Goal: Use online tool/utility: Utilize a website feature to perform a specific function

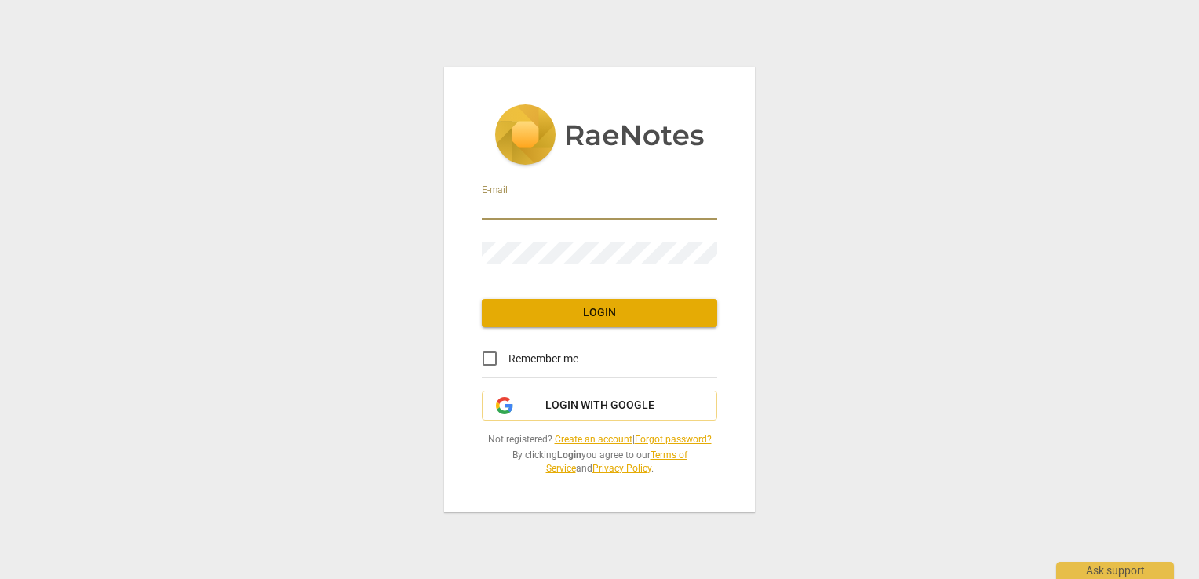
click at [536, 212] on input "email" at bounding box center [599, 208] width 235 height 23
type input "[EMAIL_ADDRESS][DOMAIN_NAME]"
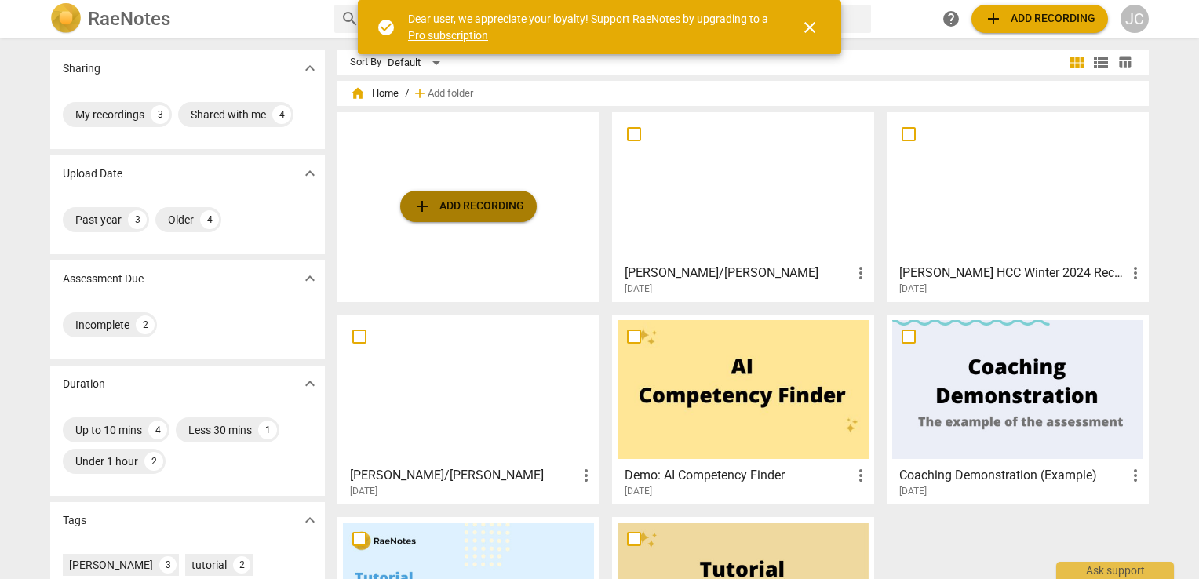
click at [518, 207] on span "add Add recording" at bounding box center [468, 206] width 111 height 19
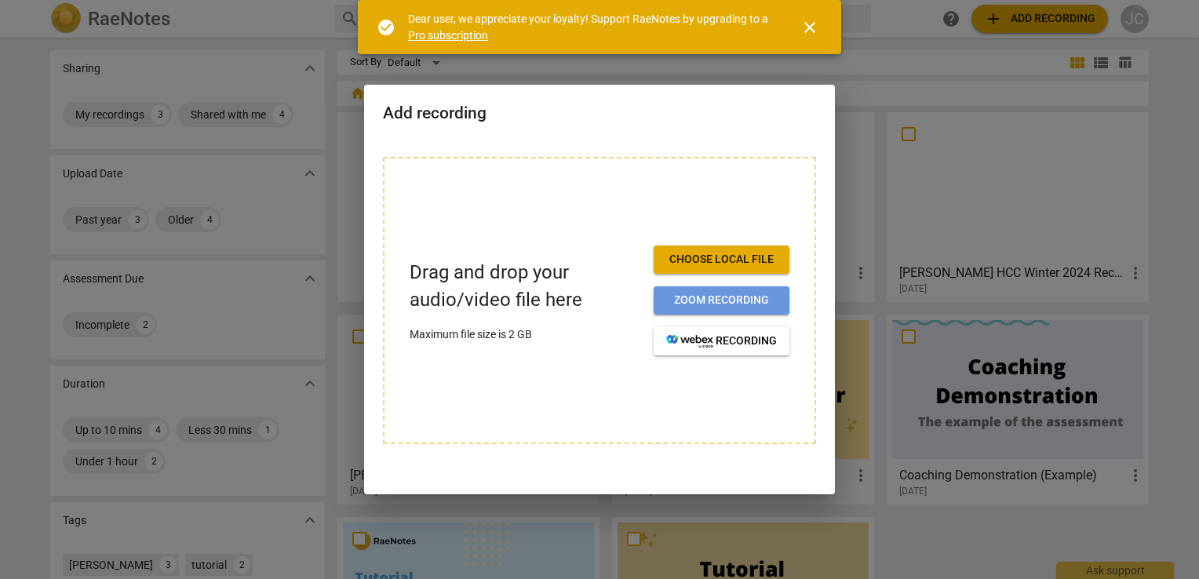
click at [697, 297] on span "Zoom recording" at bounding box center [721, 301] width 111 height 16
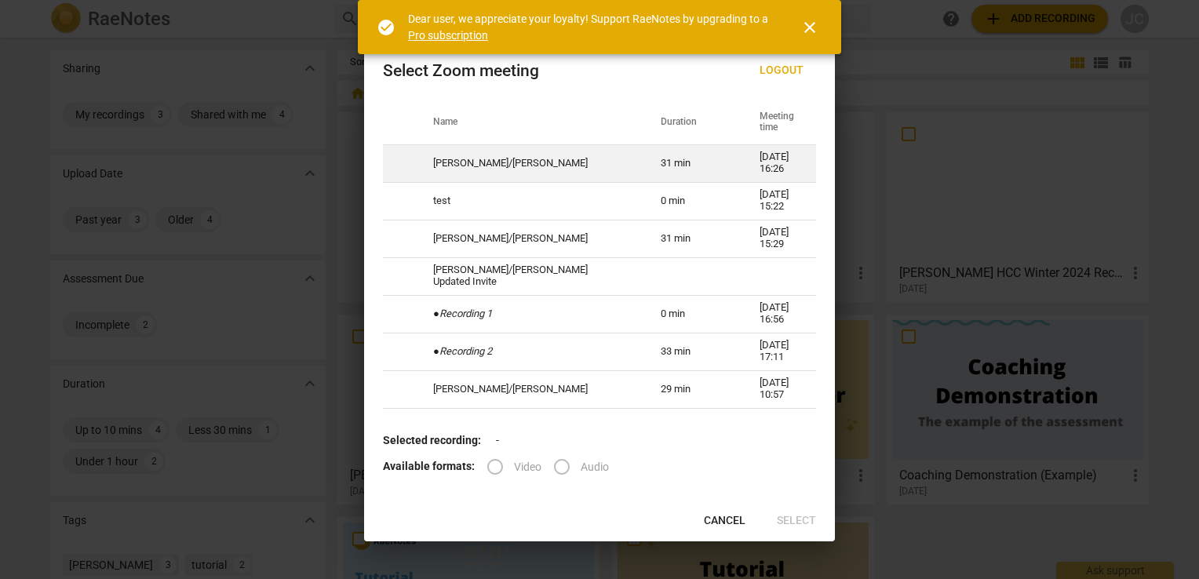
click at [471, 165] on td "[PERSON_NAME]/[PERSON_NAME]" at bounding box center [528, 163] width 228 height 38
radio input "true"
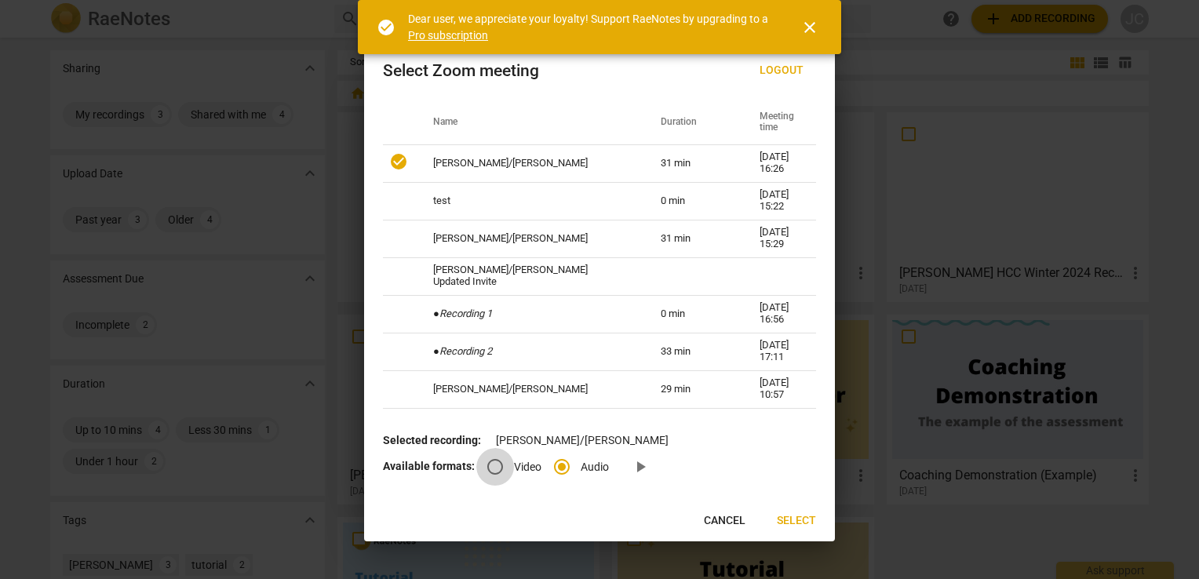
click at [492, 469] on input "Video" at bounding box center [495, 467] width 38 height 38
radio input "true"
click at [797, 529] on span "Select" at bounding box center [796, 521] width 39 height 16
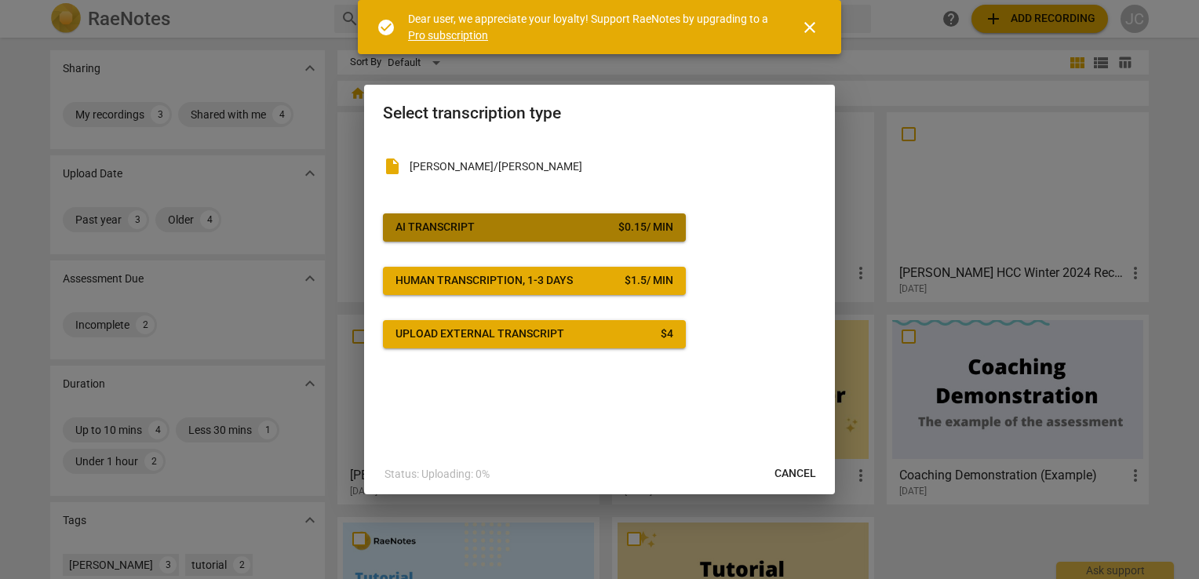
click at [567, 228] on span "AI Transcript $ 0.15 / min" at bounding box center [535, 228] width 278 height 16
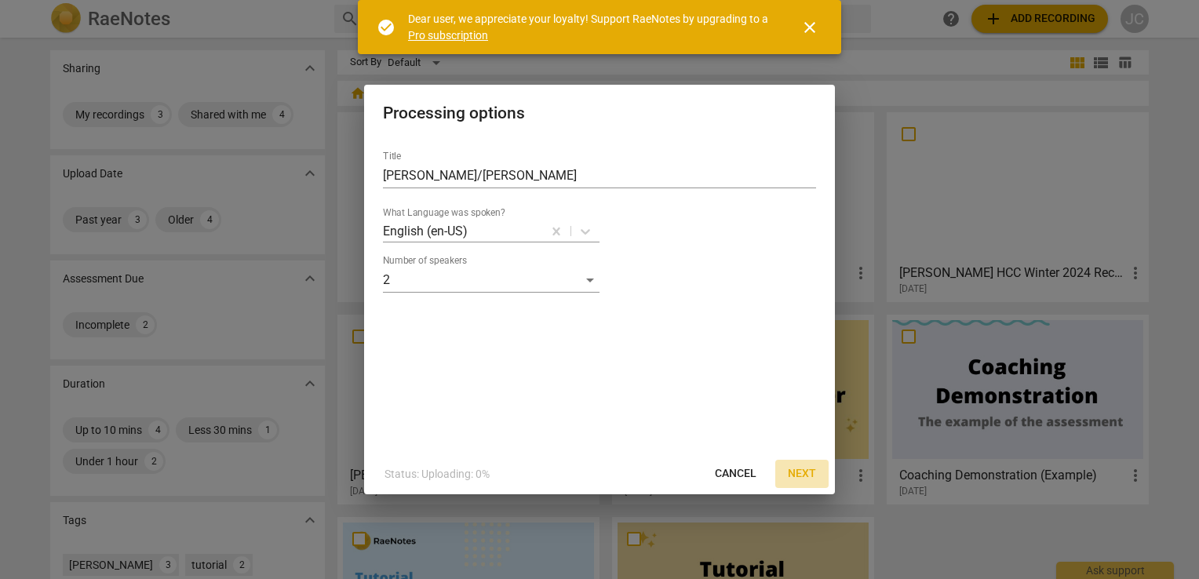
click at [808, 476] on span "Next" at bounding box center [802, 474] width 28 height 16
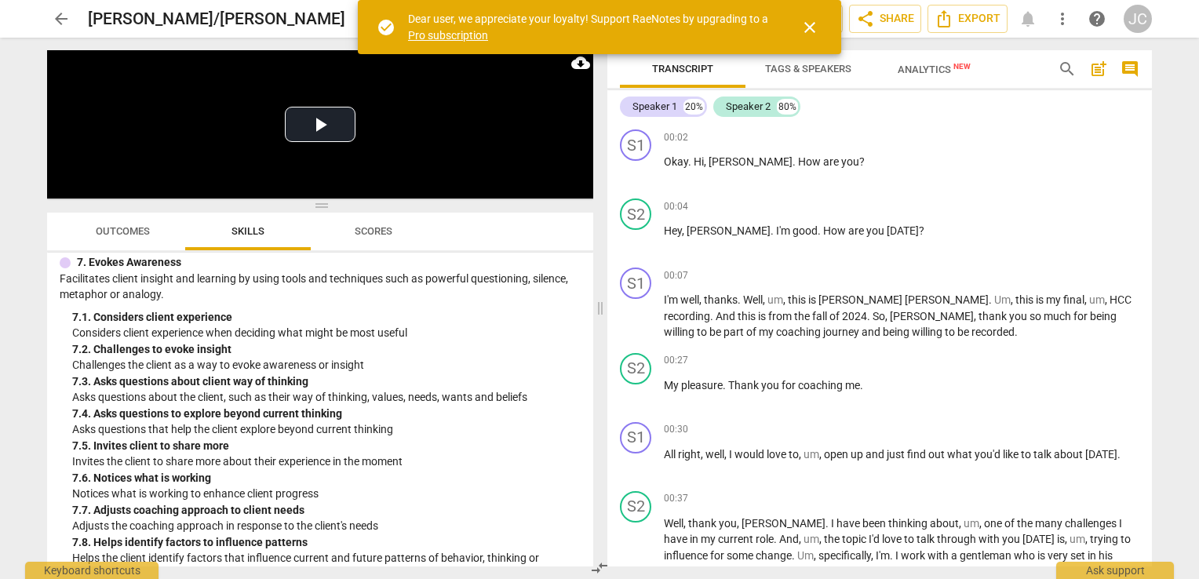
scroll to position [2028, 0]
click at [813, 27] on span "close" at bounding box center [810, 27] width 19 height 19
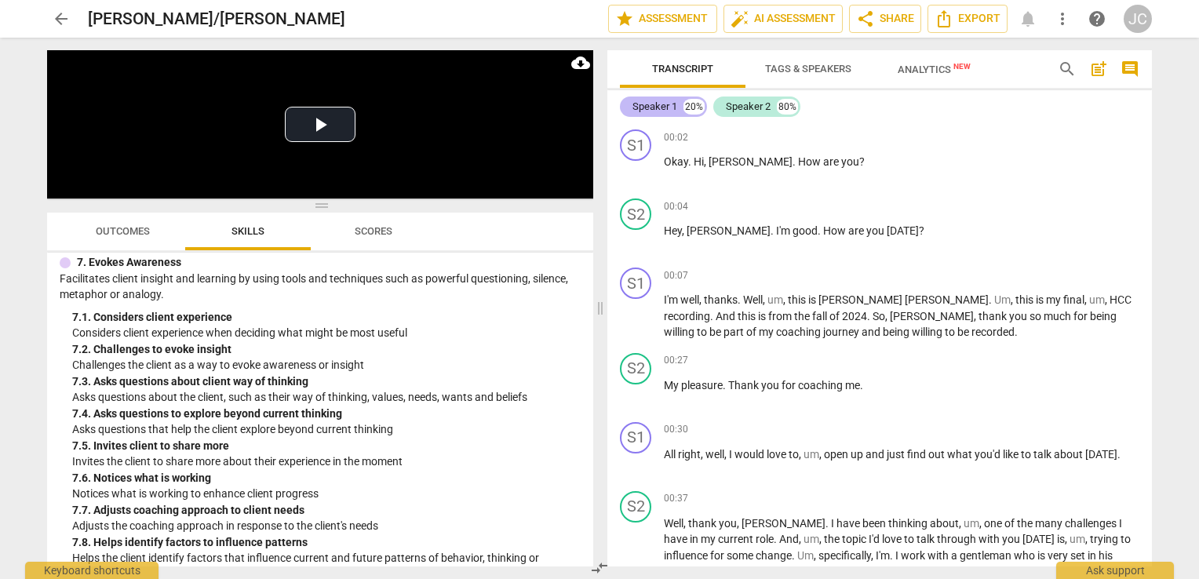
click at [667, 113] on div "Speaker 1" at bounding box center [655, 107] width 45 height 16
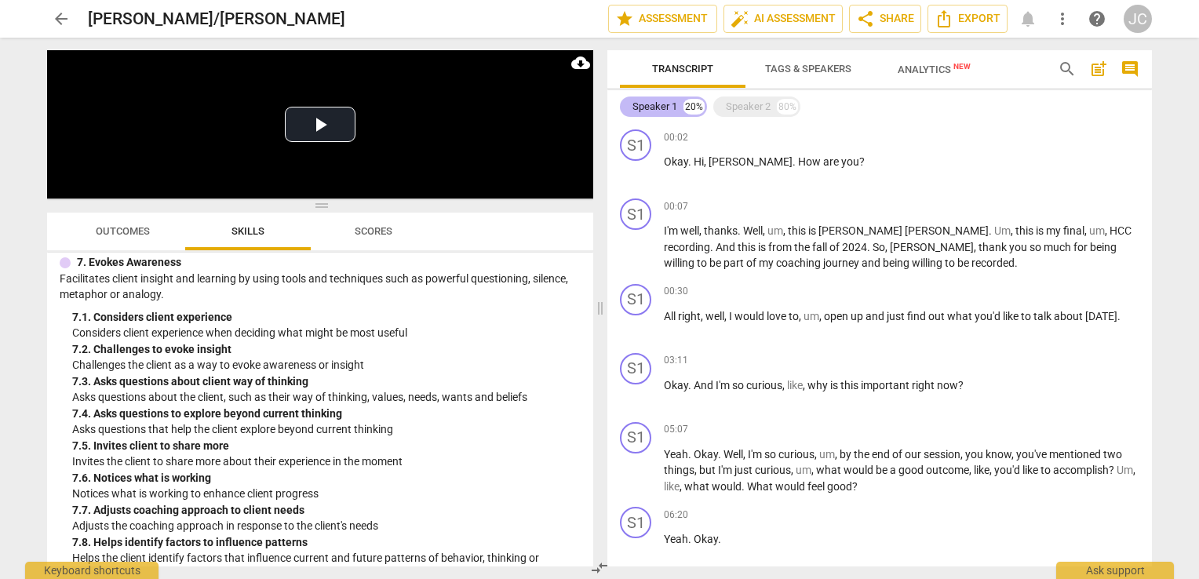
click at [667, 113] on div "Speaker 1" at bounding box center [655, 107] width 45 height 16
click at [788, 71] on span "Tags & Speakers" at bounding box center [808, 69] width 86 height 12
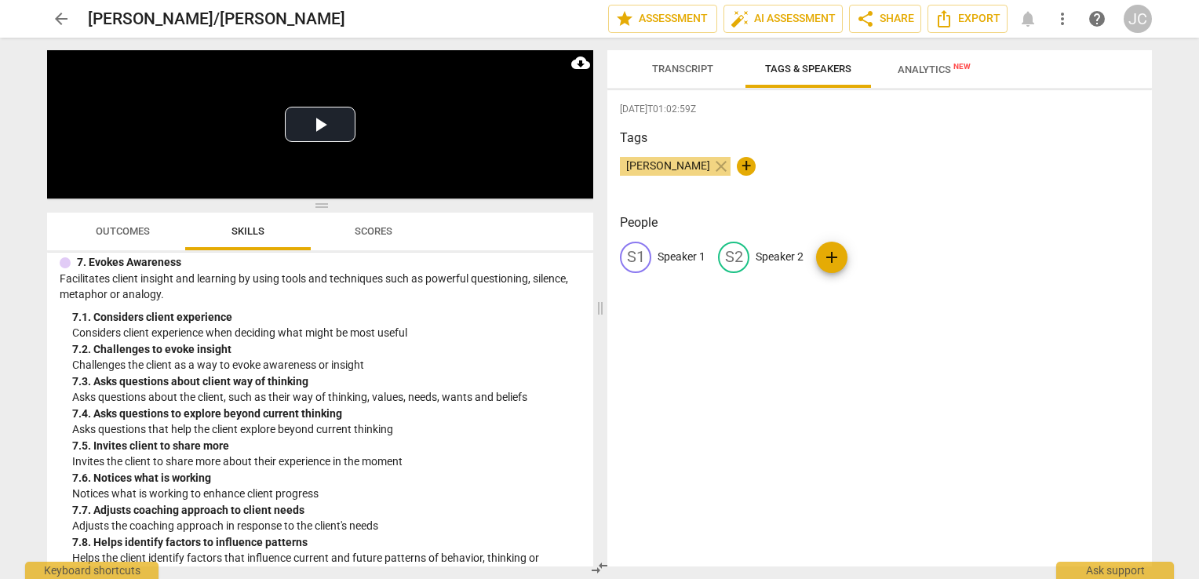
click at [677, 168] on span "[PERSON_NAME]" at bounding box center [668, 165] width 97 height 13
click at [737, 165] on span "+" at bounding box center [746, 166] width 19 height 19
click at [835, 259] on span "add" at bounding box center [832, 257] width 19 height 19
click at [662, 258] on p "Speaker 1" at bounding box center [682, 257] width 48 height 16
type input "[PERSON_NAME]"
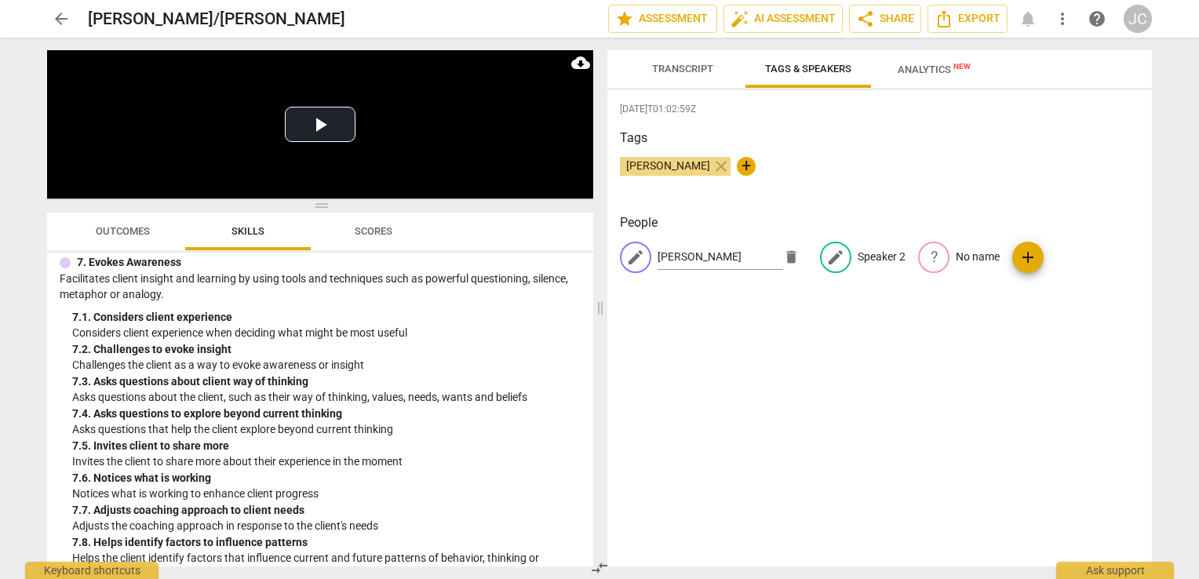
click at [827, 255] on span "edit" at bounding box center [836, 257] width 19 height 19
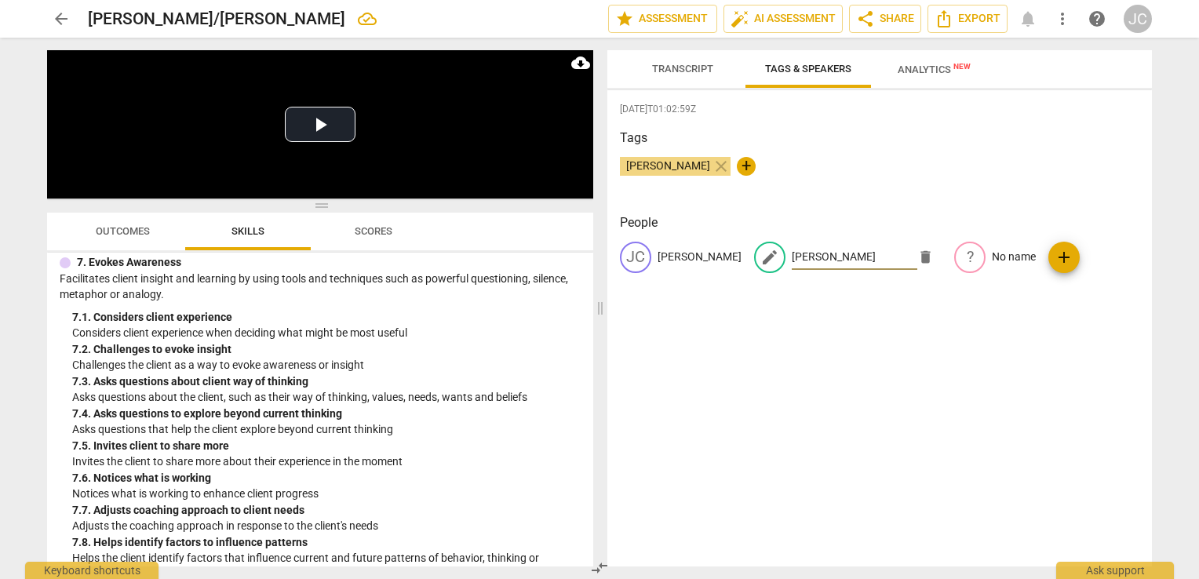
type input "Amy"
click at [859, 425] on div "2025-08-13T01:02:59Z Tags Joyce Chew close + People JC Joyce Chew edit Amy dele…" at bounding box center [880, 328] width 545 height 476
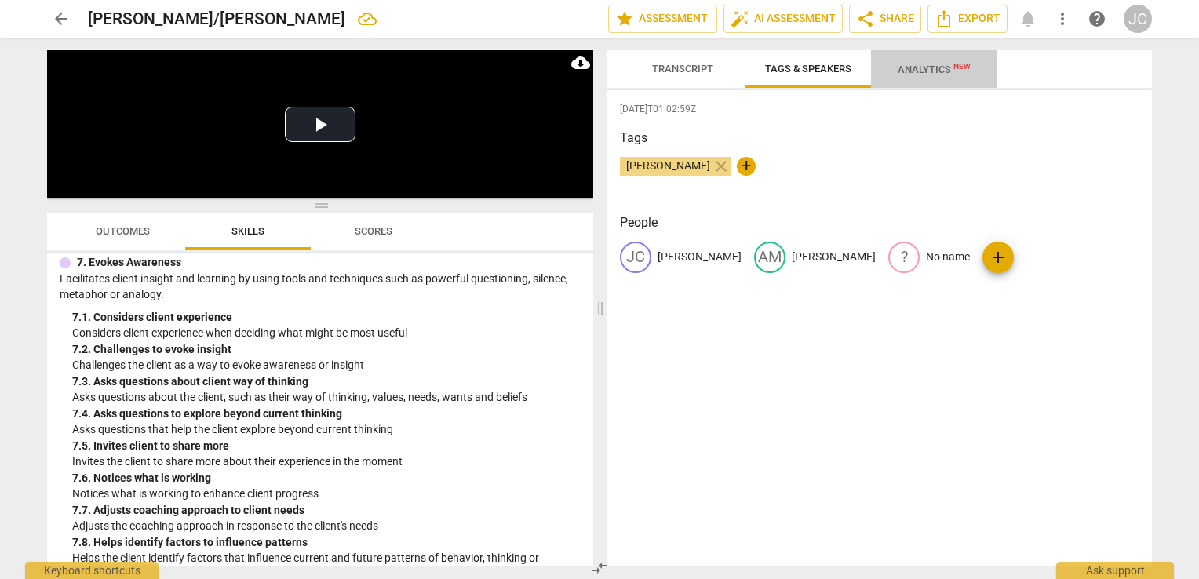
click at [939, 74] on span "Analytics New" at bounding box center [934, 70] width 73 height 12
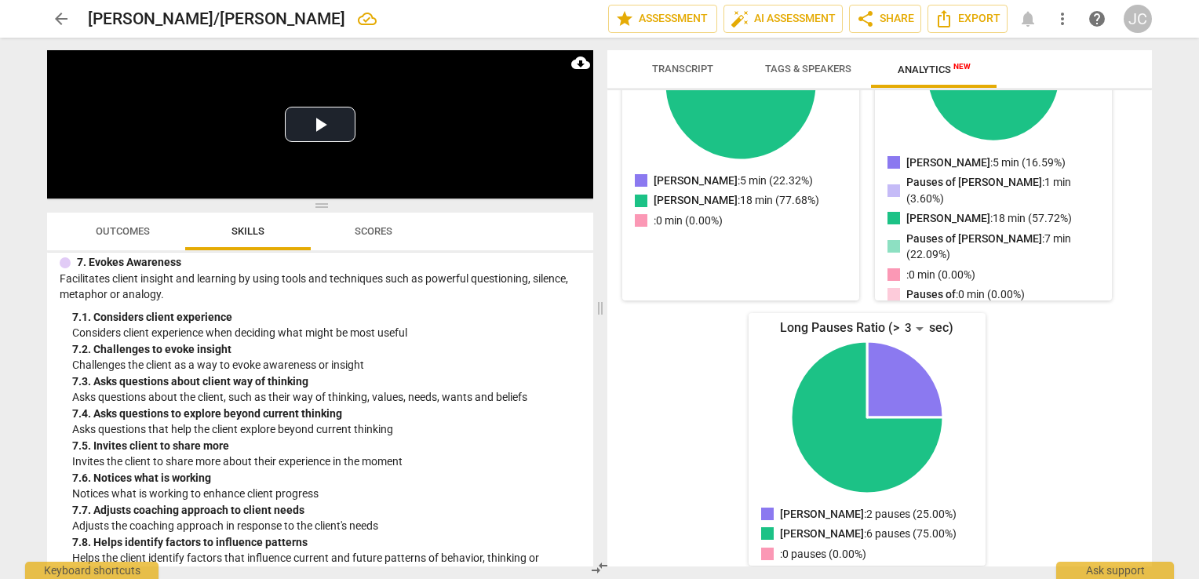
scroll to position [0, 0]
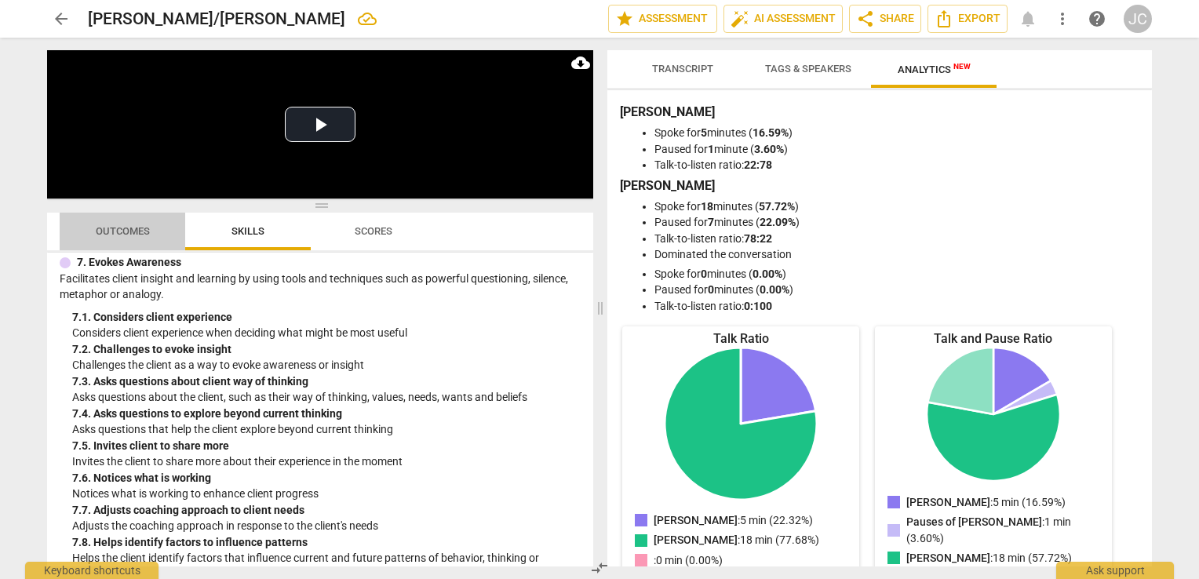
click at [130, 231] on span "Outcomes" at bounding box center [123, 231] width 54 height 12
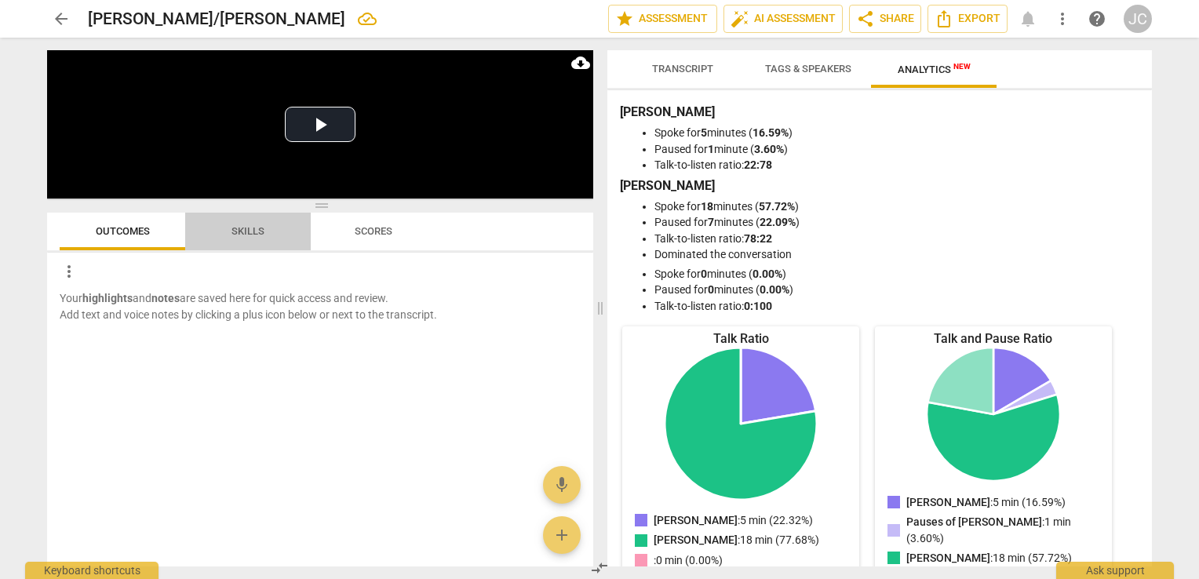
click at [243, 234] on span "Skills" at bounding box center [248, 231] width 33 height 12
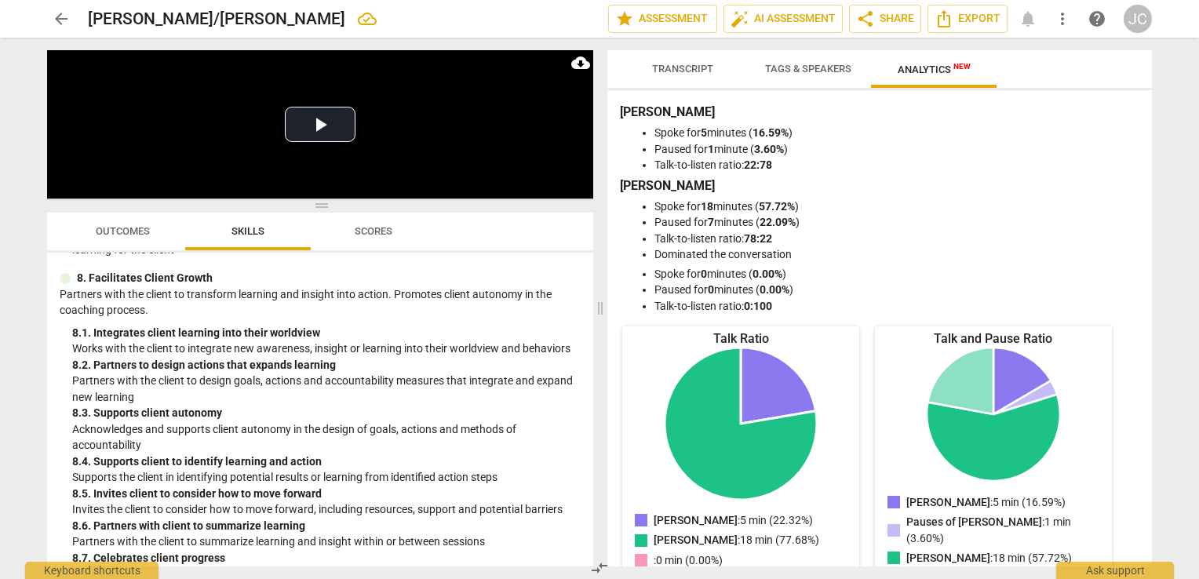
scroll to position [2562, 0]
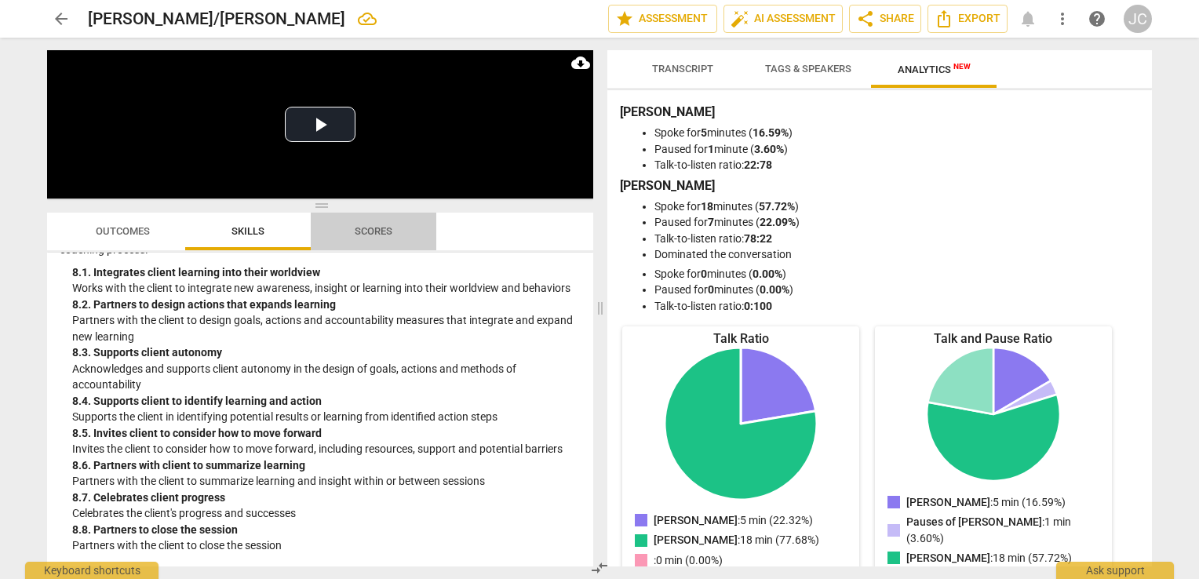
click at [383, 232] on span "Scores" at bounding box center [374, 231] width 38 height 12
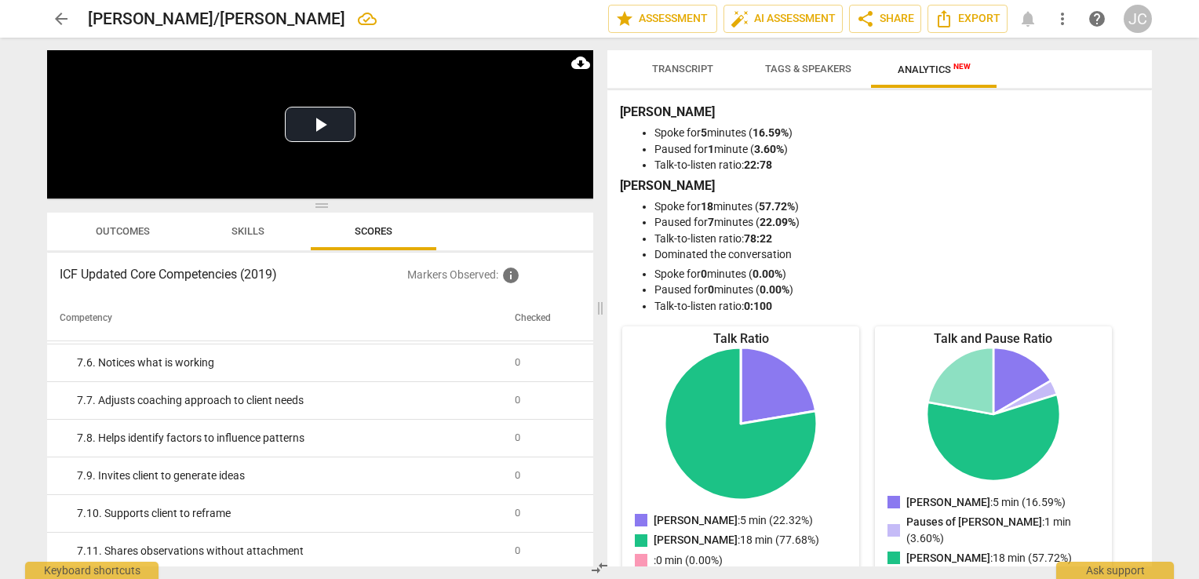
scroll to position [2075, 0]
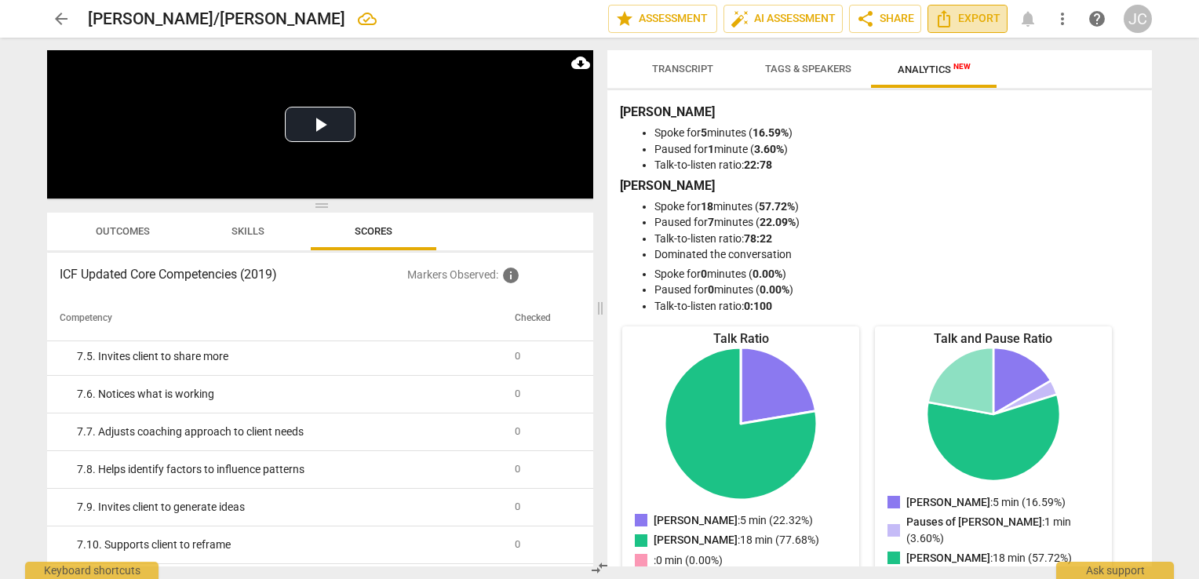
click at [968, 28] on button "Export" at bounding box center [968, 19] width 80 height 28
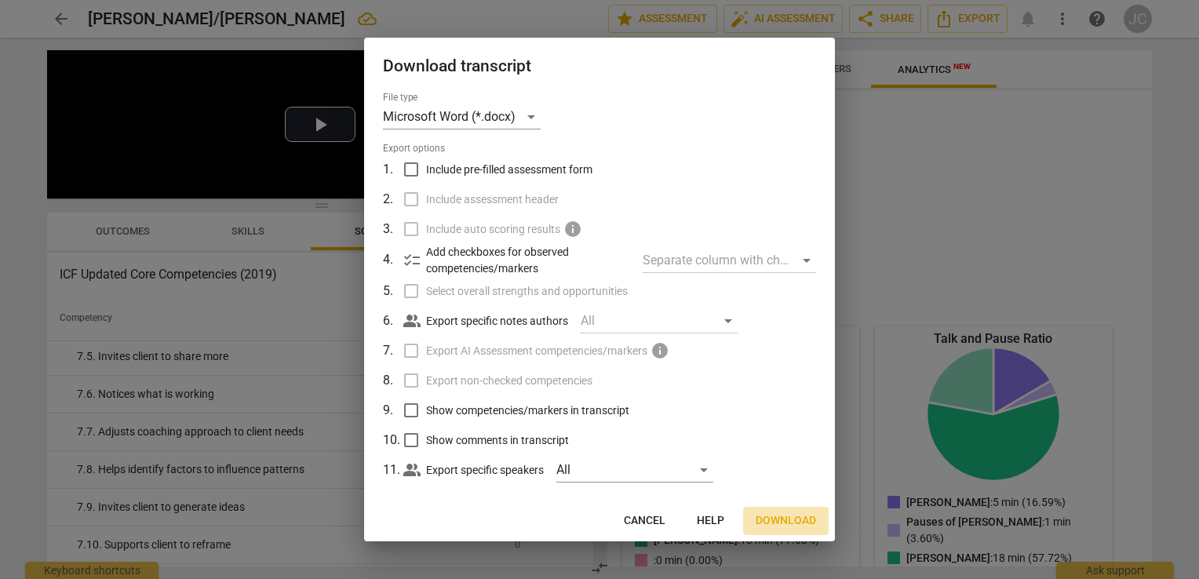
click at [791, 516] on span "Download" at bounding box center [786, 521] width 60 height 16
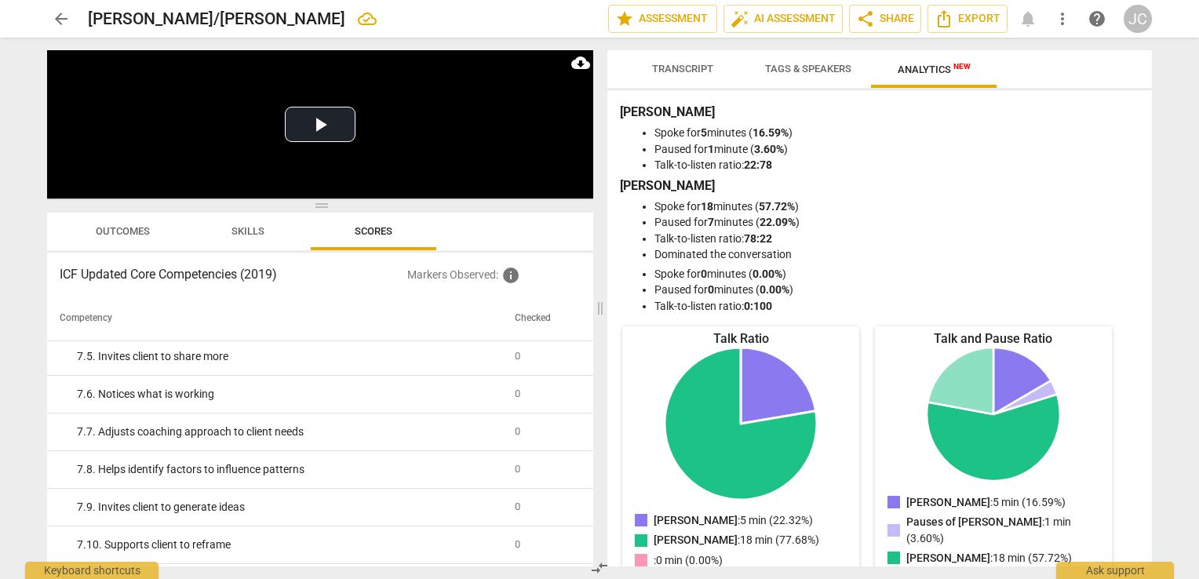
click at [977, 42] on div "Transcript Tags & Speakers Analytics New Joyce Chew 20% Amy 80% 0% JC play_arro…" at bounding box center [883, 309] width 564 height 542
click at [1140, 48] on div "Transcript Tags & Speakers Analytics New Joyce Chew 20% Amy 80% 0% JC play_arro…" at bounding box center [883, 309] width 564 height 542
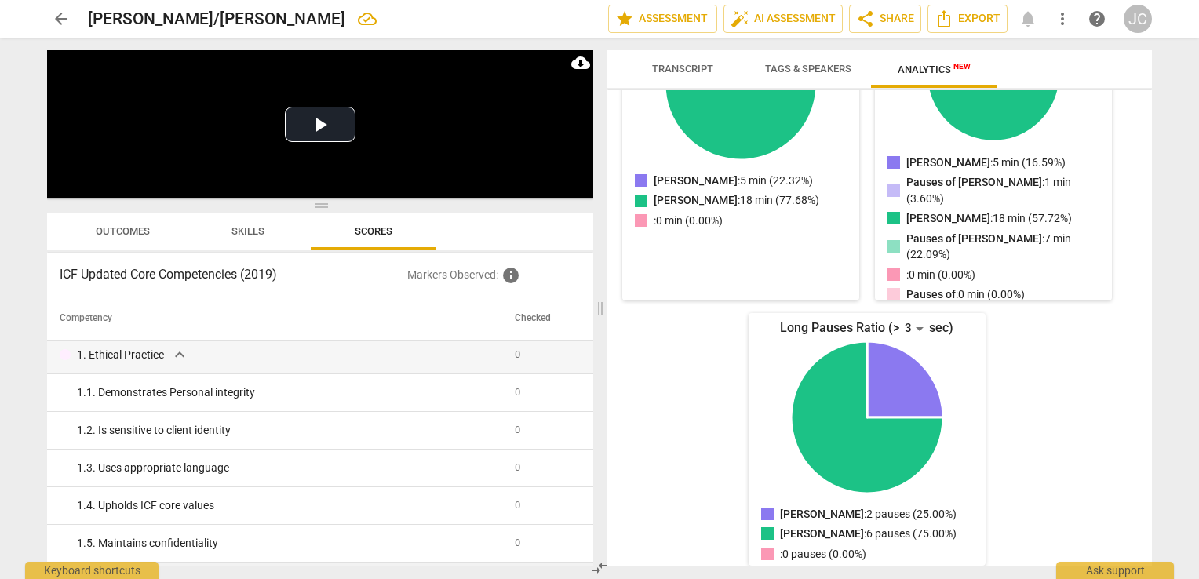
scroll to position [0, 0]
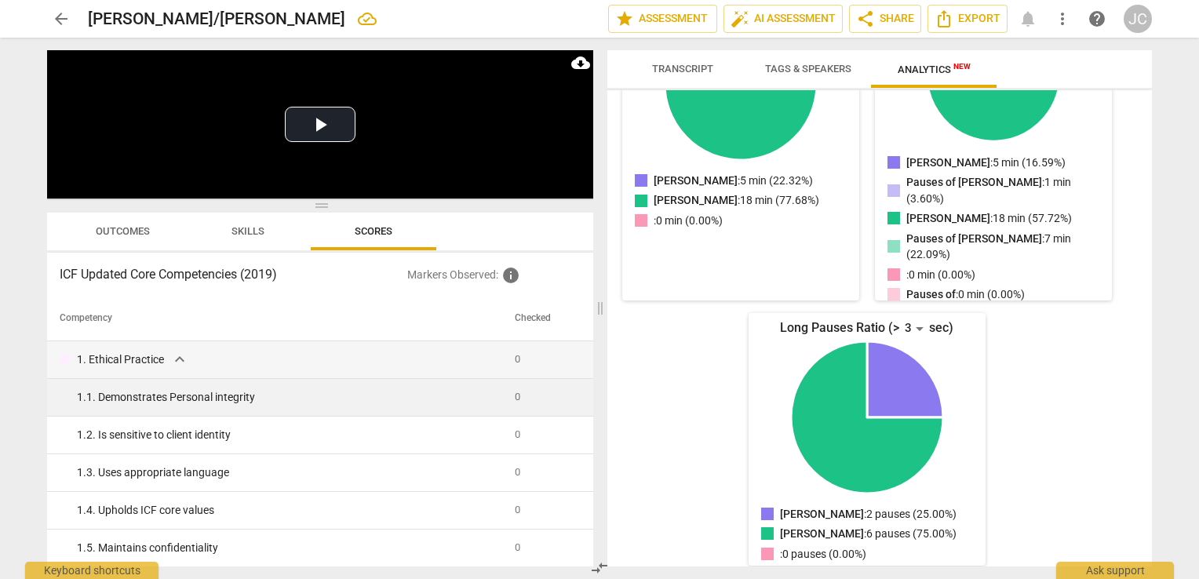
click at [132, 400] on div "1. 1. Demonstrates Personal integrity" at bounding box center [289, 397] width 425 height 16
click at [515, 400] on span "0" at bounding box center [517, 397] width 5 height 12
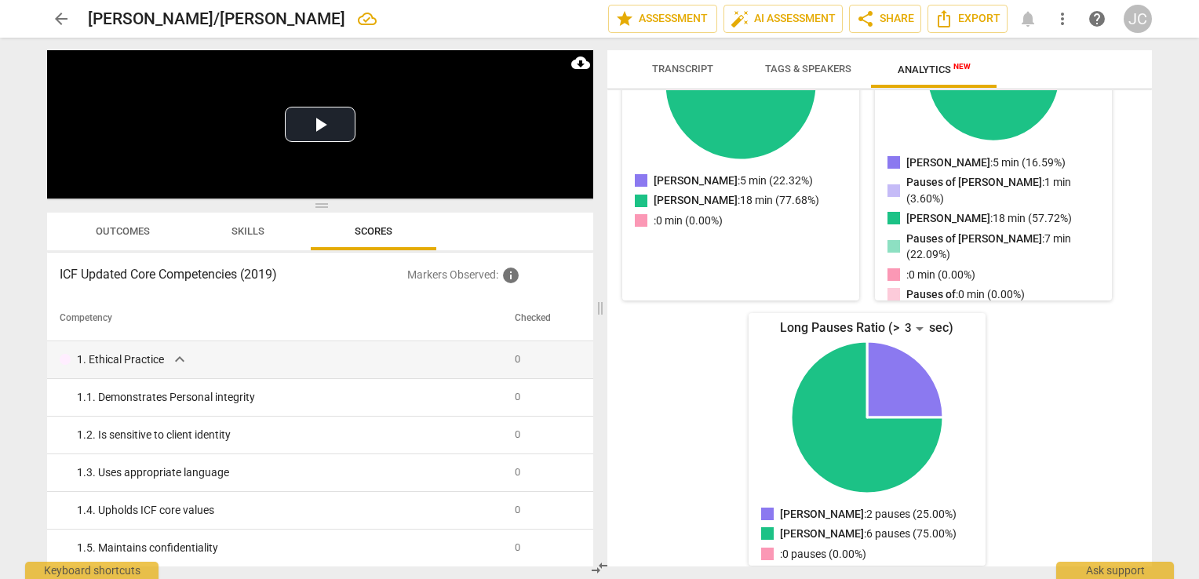
click at [260, 239] on span "Skills" at bounding box center [248, 231] width 71 height 21
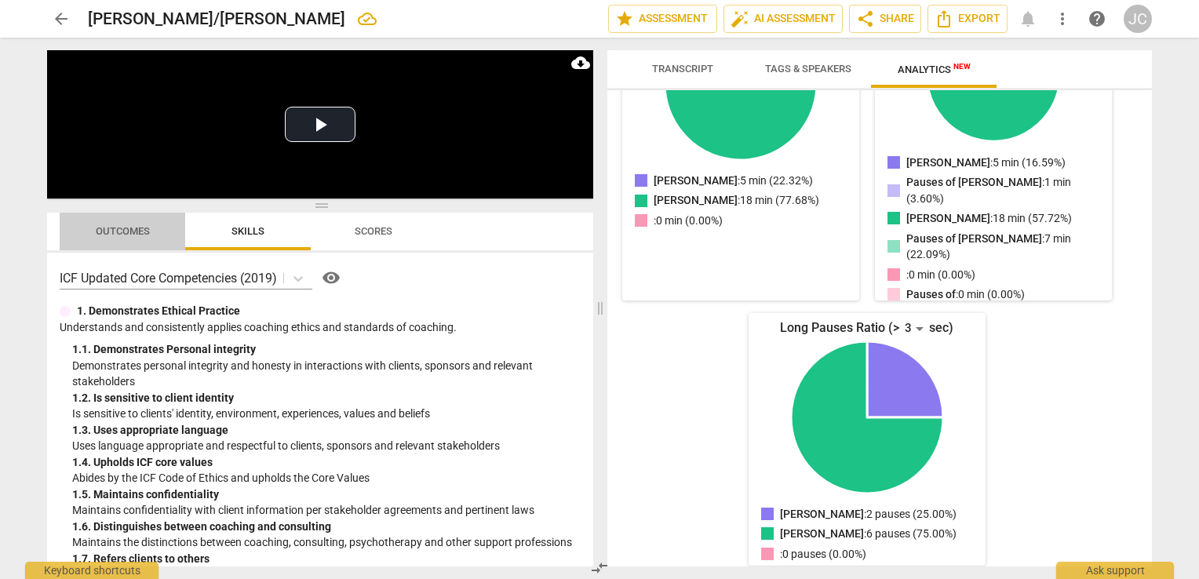
click at [119, 234] on span "Outcomes" at bounding box center [123, 231] width 54 height 12
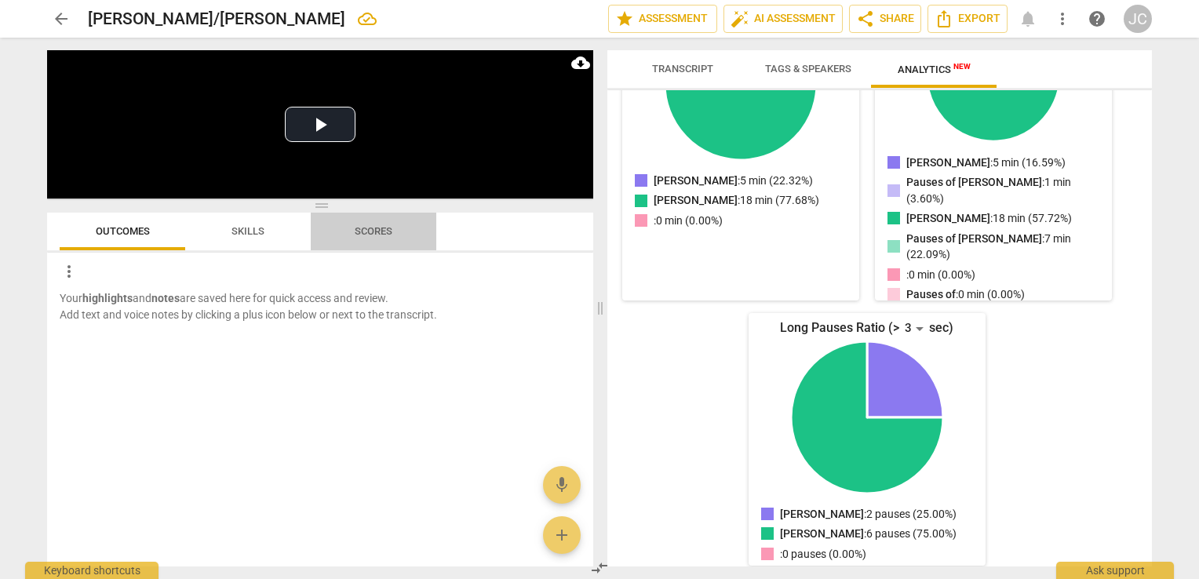
click at [383, 232] on span "Scores" at bounding box center [374, 231] width 38 height 12
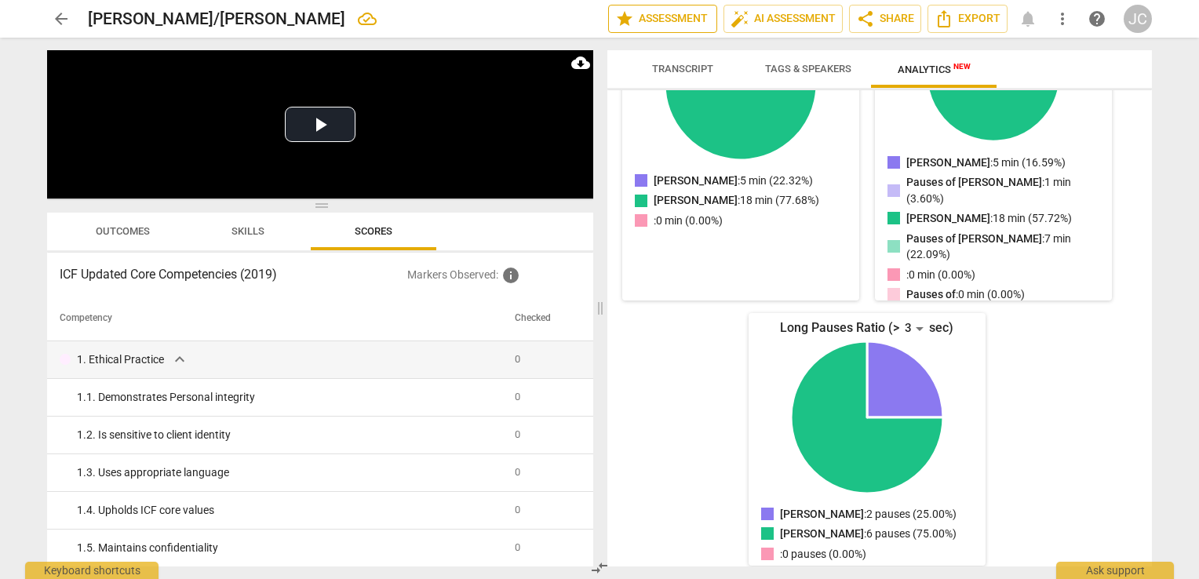
click at [685, 14] on span "star Assessment" at bounding box center [662, 18] width 95 height 19
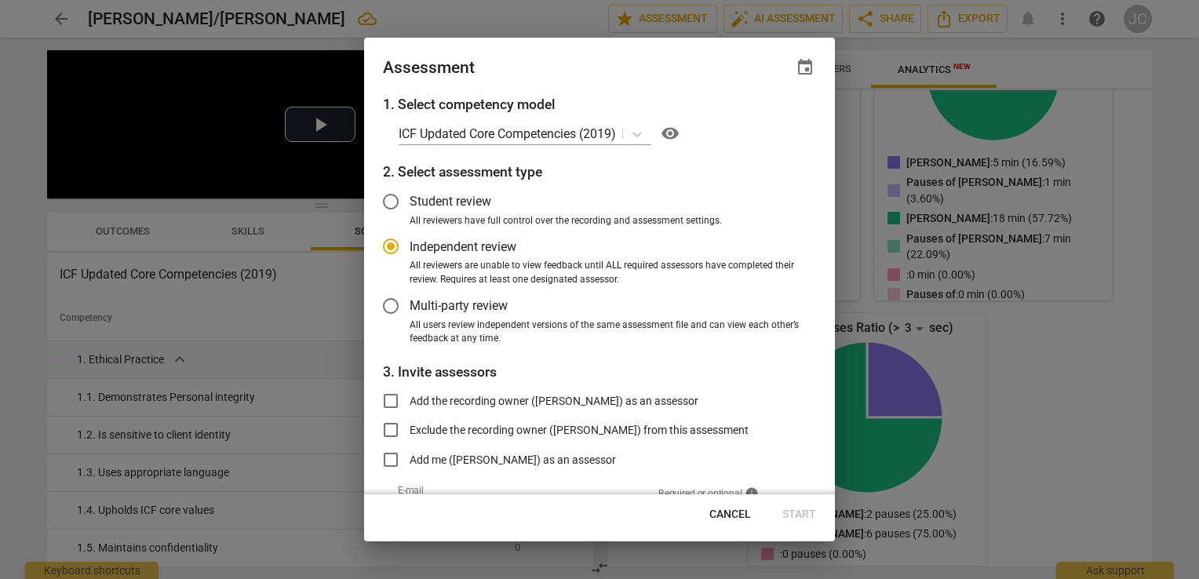
click at [735, 516] on span "Cancel" at bounding box center [731, 515] width 42 height 16
radio input "false"
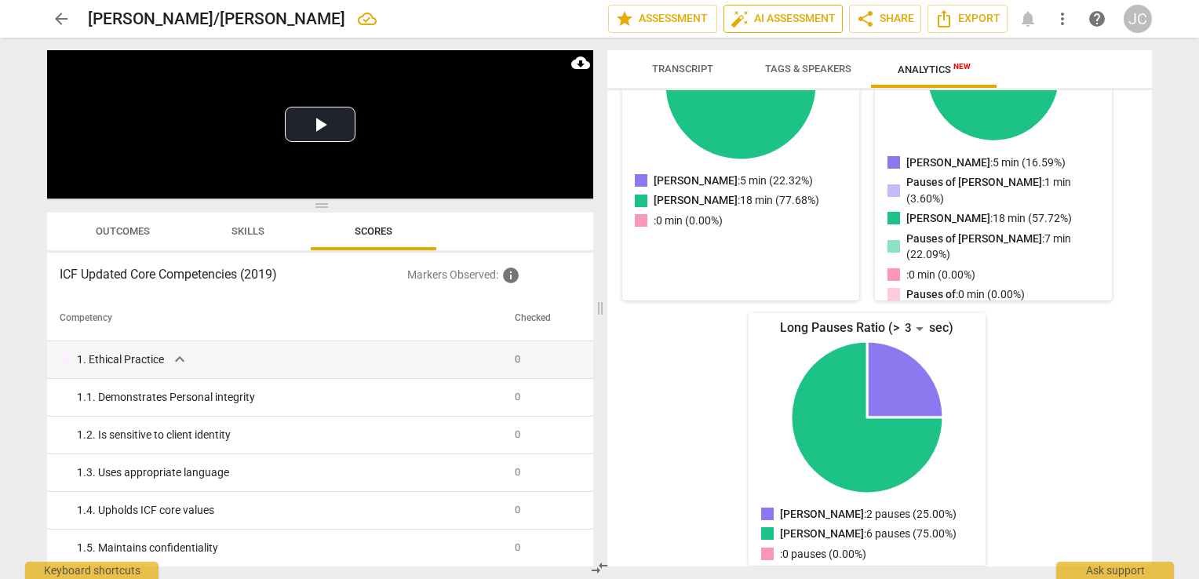
click at [763, 14] on span "auto_fix_high AI Assessment" at bounding box center [783, 18] width 105 height 19
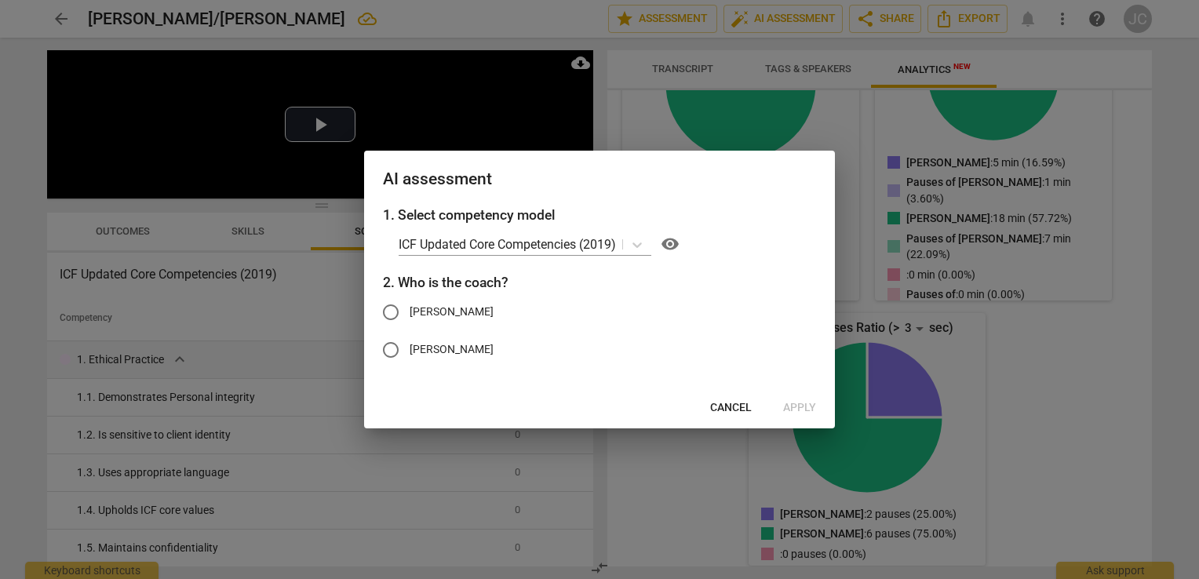
click at [455, 313] on span "[PERSON_NAME]" at bounding box center [452, 312] width 84 height 16
click at [410, 313] on input "[PERSON_NAME]" at bounding box center [391, 313] width 38 height 38
radio input "true"
click at [782, 408] on button "Apply" at bounding box center [800, 408] width 58 height 28
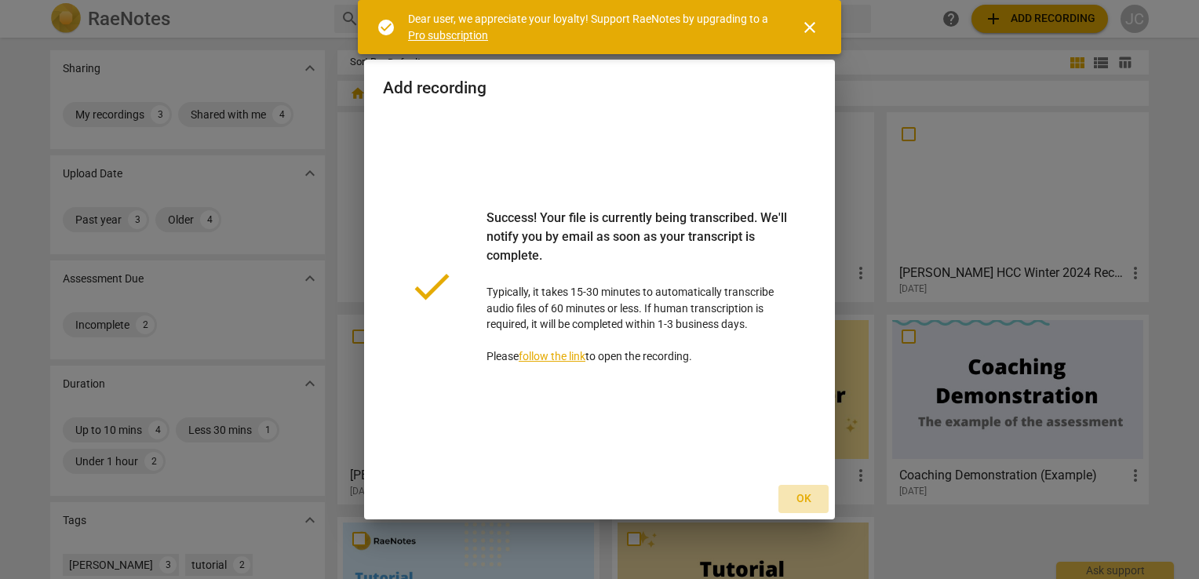
click at [816, 505] on span "Ok" at bounding box center [803, 499] width 25 height 16
